Goal: Information Seeking & Learning: Learn about a topic

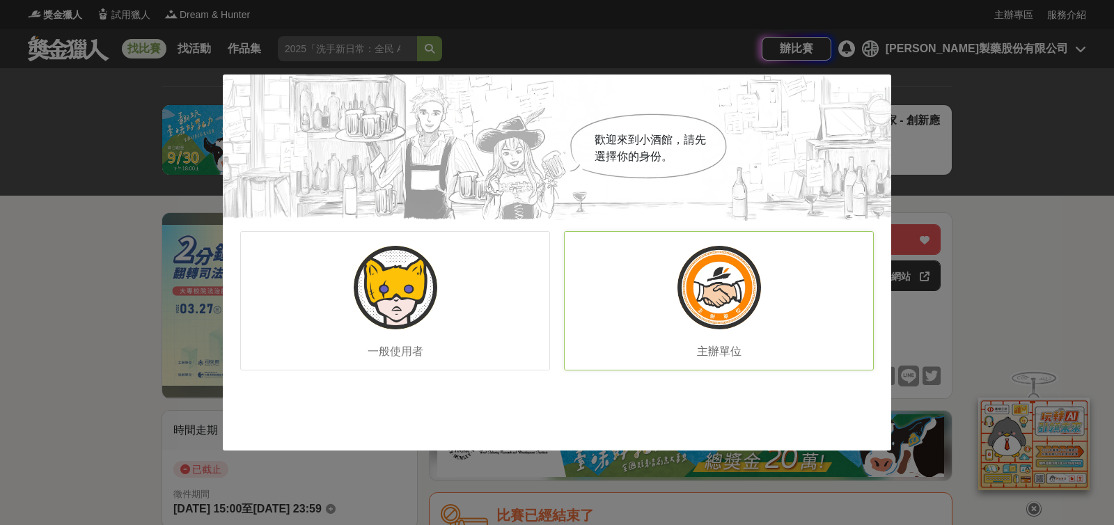
click at [688, 324] on div "主辦單位" at bounding box center [719, 300] width 310 height 139
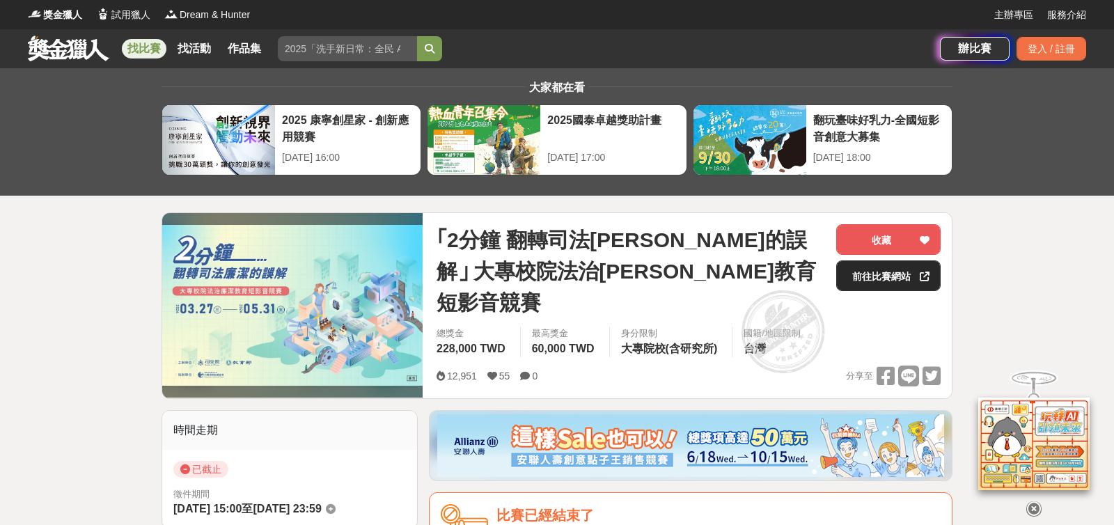
click at [875, 273] on link "前往比賽網站" at bounding box center [888, 275] width 104 height 31
